Goal: Task Accomplishment & Management: Complete application form

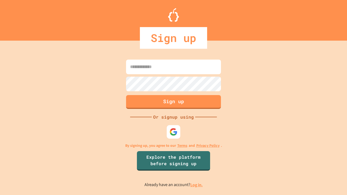
click at [197, 185] on link "Log in." at bounding box center [196, 185] width 12 height 6
